Goal: Task Accomplishment & Management: Manage account settings

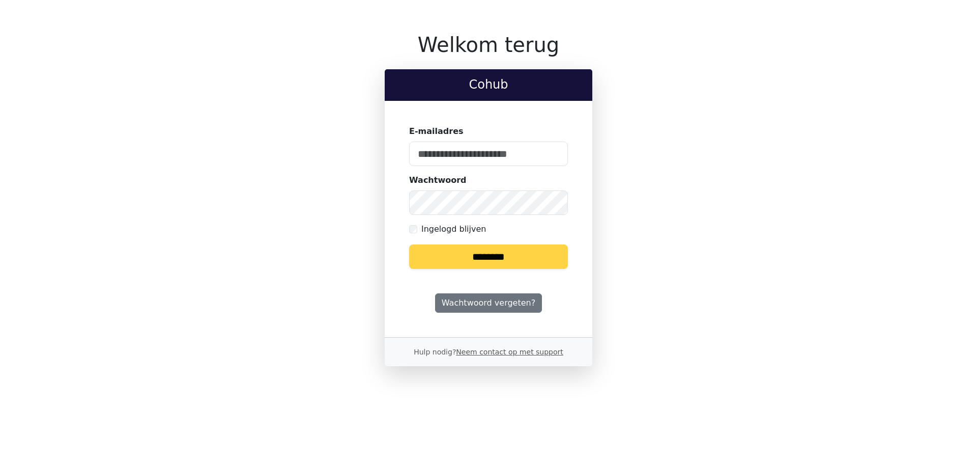
type input "**********"
drag, startPoint x: 0, startPoint y: 0, endPoint x: 477, endPoint y: 261, distance: 543.5
click at [477, 261] on input "********" at bounding box center [488, 256] width 159 height 24
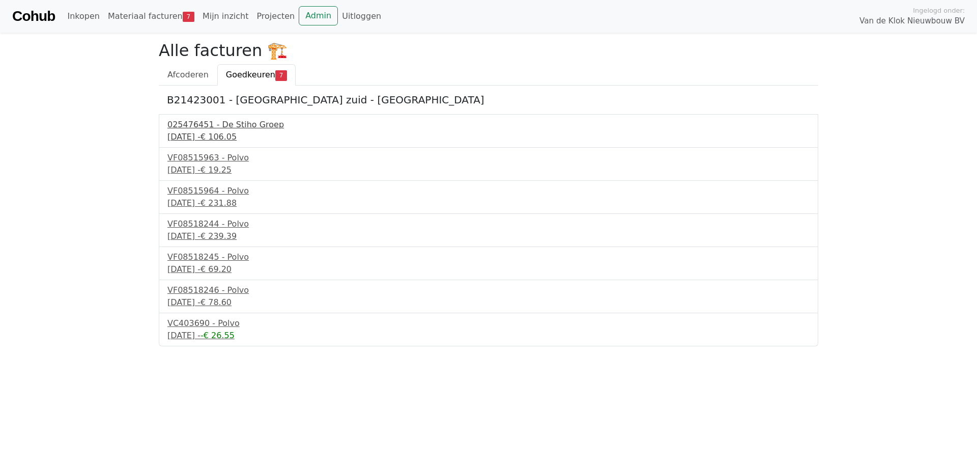
click at [242, 125] on div "025476451 - De Stiho Groep" at bounding box center [488, 125] width 642 height 12
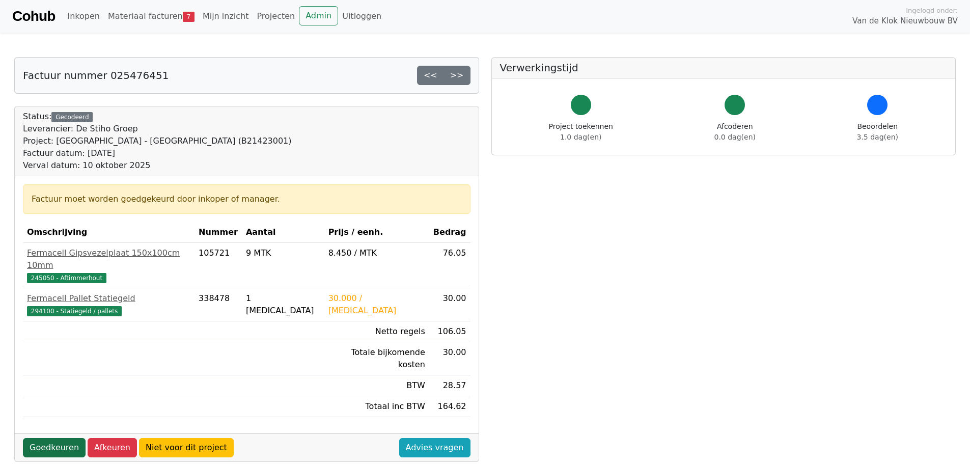
click at [62, 438] on link "Goedkeuren" at bounding box center [54, 447] width 63 height 19
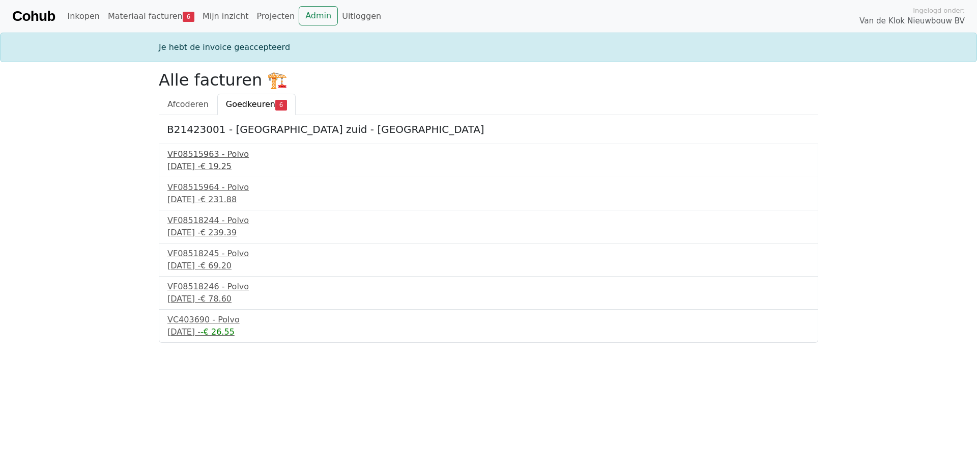
click at [215, 152] on div "VF08515963 - Polvo" at bounding box center [488, 154] width 642 height 12
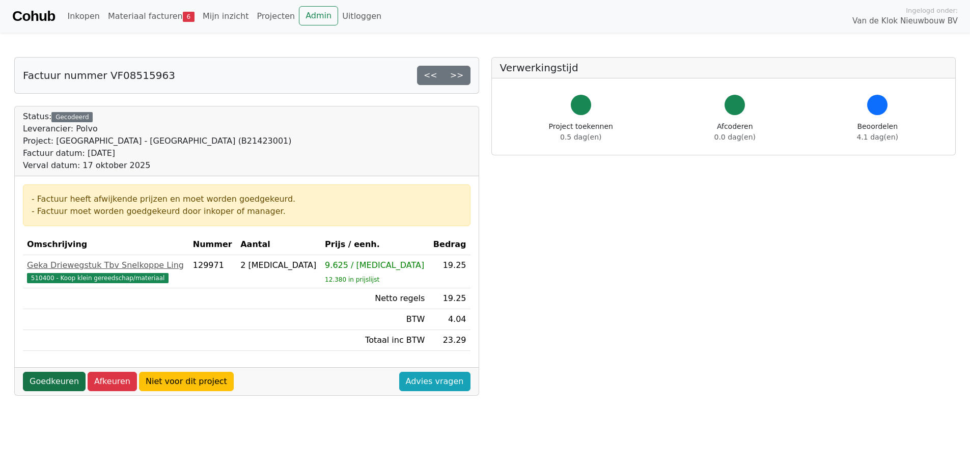
click at [50, 381] on link "Goedkeuren" at bounding box center [54, 381] width 63 height 19
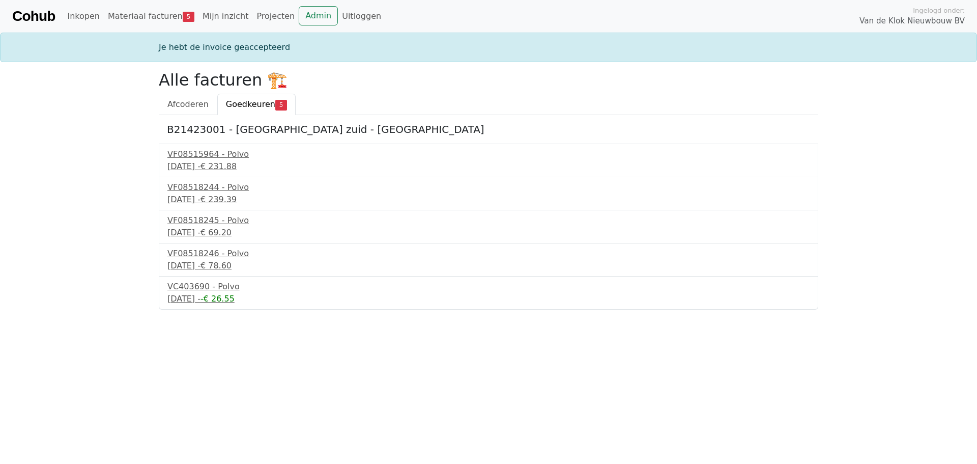
click at [200, 148] on div "VF08515964 - Polvo [DATE] - € 231.88" at bounding box center [489, 161] width 660 height 34
click at [197, 157] on div "VF08515964 - Polvo" at bounding box center [488, 154] width 642 height 12
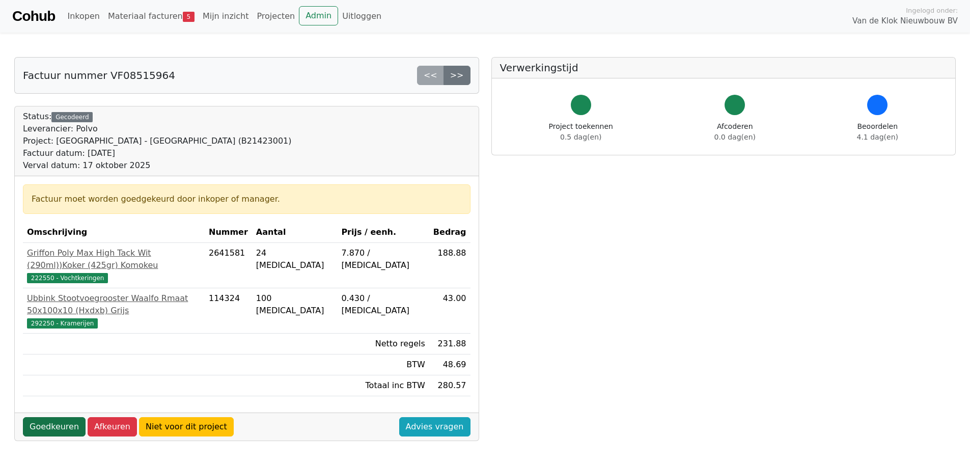
click at [50, 417] on link "Goedkeuren" at bounding box center [54, 426] width 63 height 19
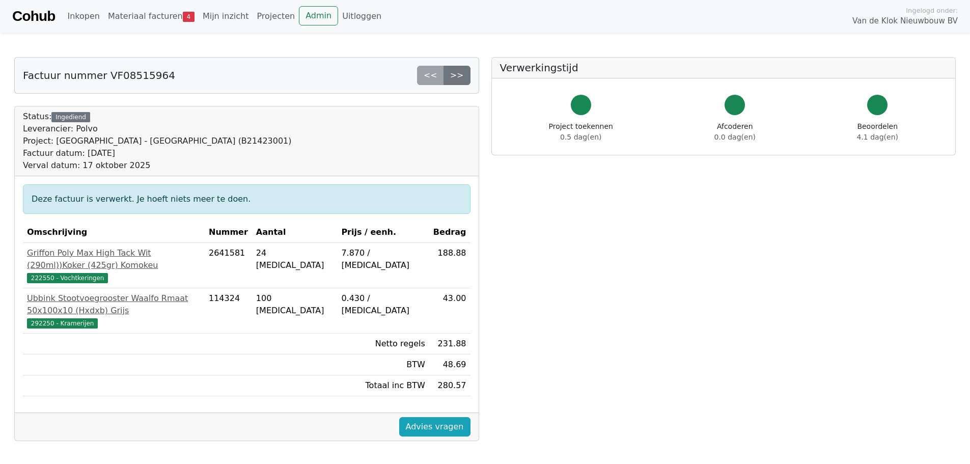
click at [433, 71] on div "<< >>" at bounding box center [443, 75] width 53 height 19
click at [450, 75] on link ">>" at bounding box center [456, 75] width 27 height 19
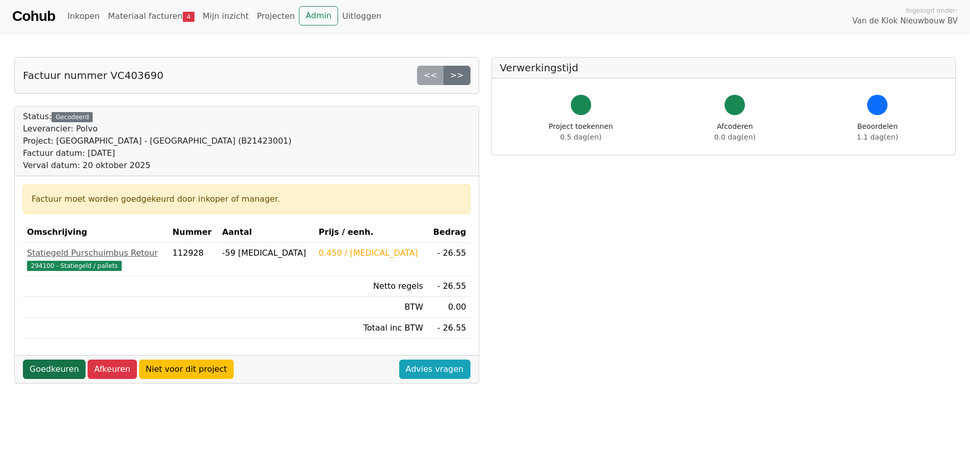
click at [55, 368] on link "Goedkeuren" at bounding box center [54, 368] width 63 height 19
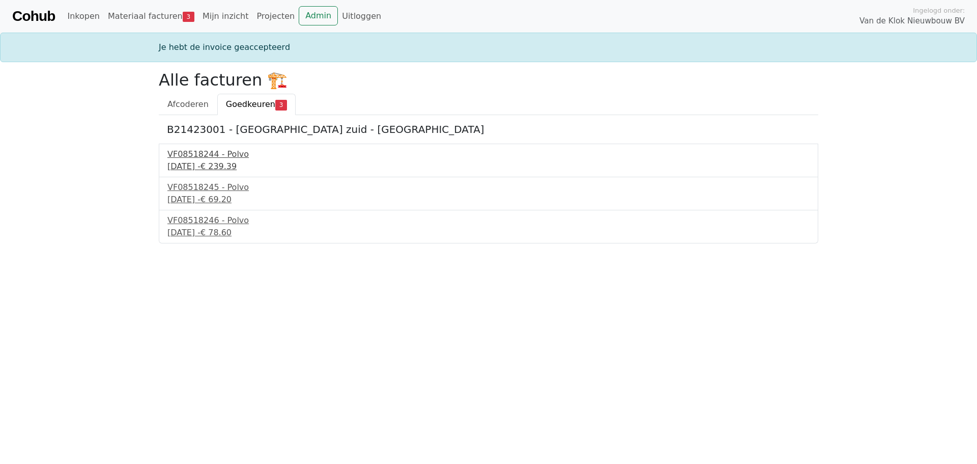
click at [234, 157] on div "VF08518244 - Polvo" at bounding box center [488, 154] width 642 height 12
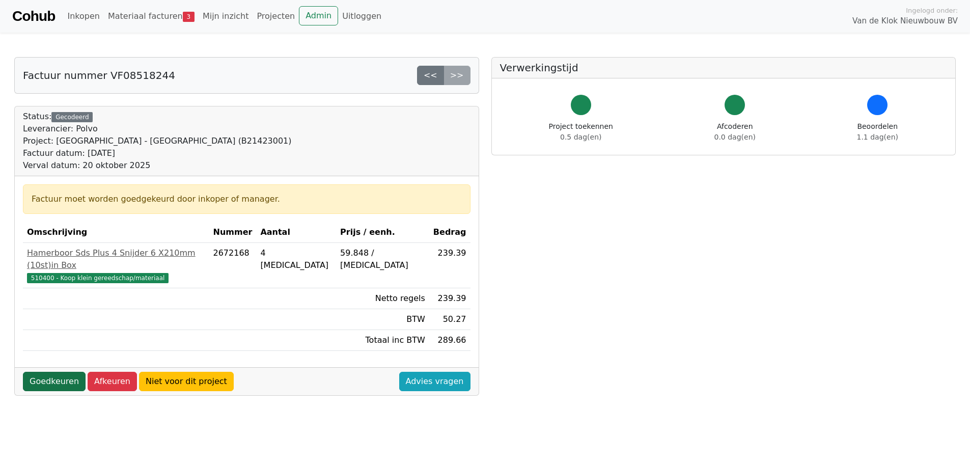
click at [46, 372] on link "Goedkeuren" at bounding box center [54, 381] width 63 height 19
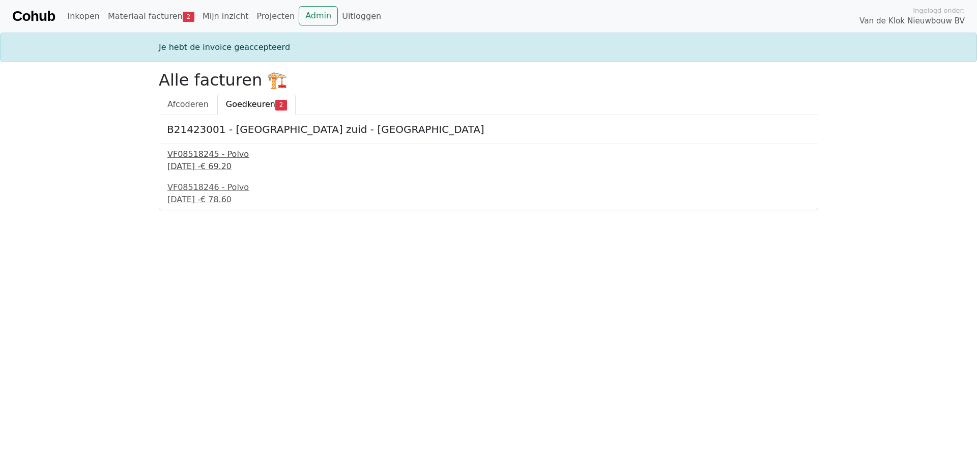
click at [215, 161] on div "29 september 2025 - € 69.20" at bounding box center [488, 166] width 642 height 12
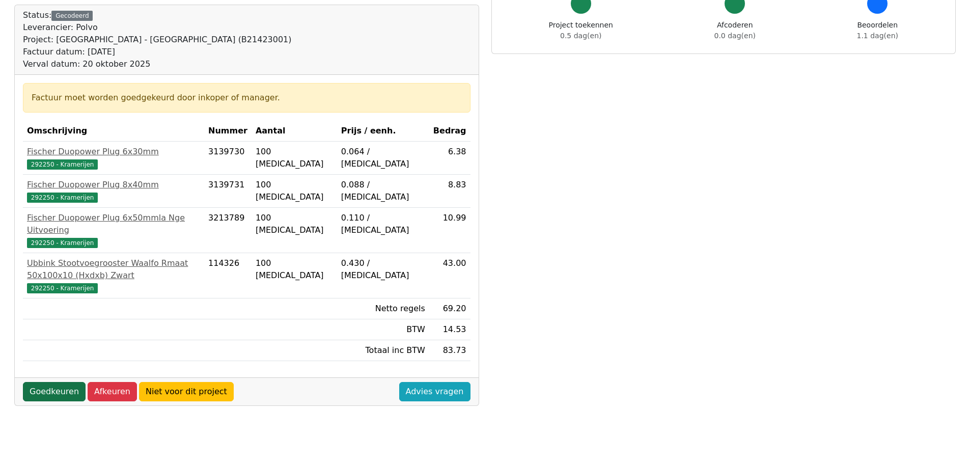
scroll to position [102, 0]
click at [55, 381] on link "Goedkeuren" at bounding box center [54, 390] width 63 height 19
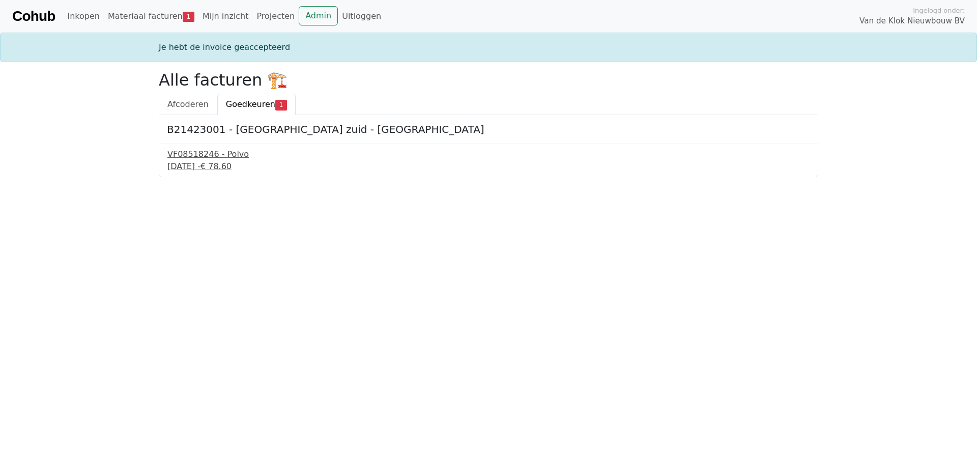
click at [224, 163] on div "[DATE] - € 78.60" at bounding box center [488, 166] width 642 height 12
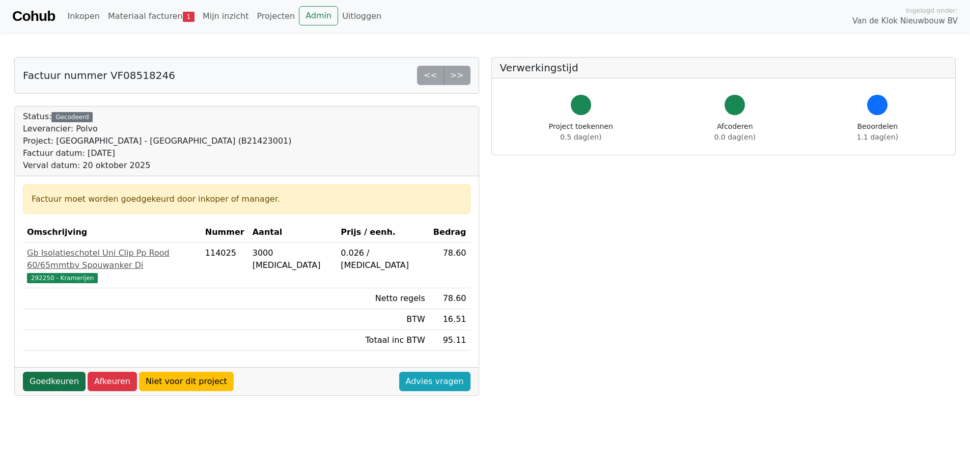
click at [57, 372] on link "Goedkeuren" at bounding box center [54, 381] width 63 height 19
